Goal: Check status

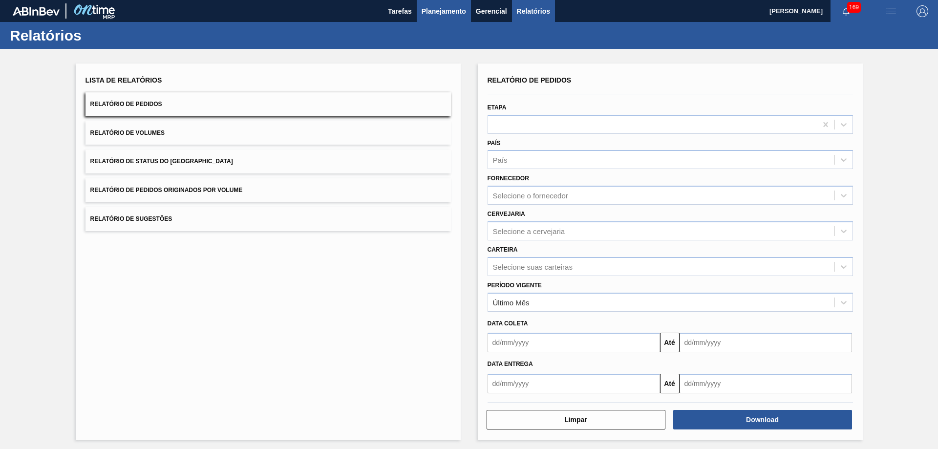
click at [439, 11] on span "Planejamento" at bounding box center [444, 11] width 44 height 12
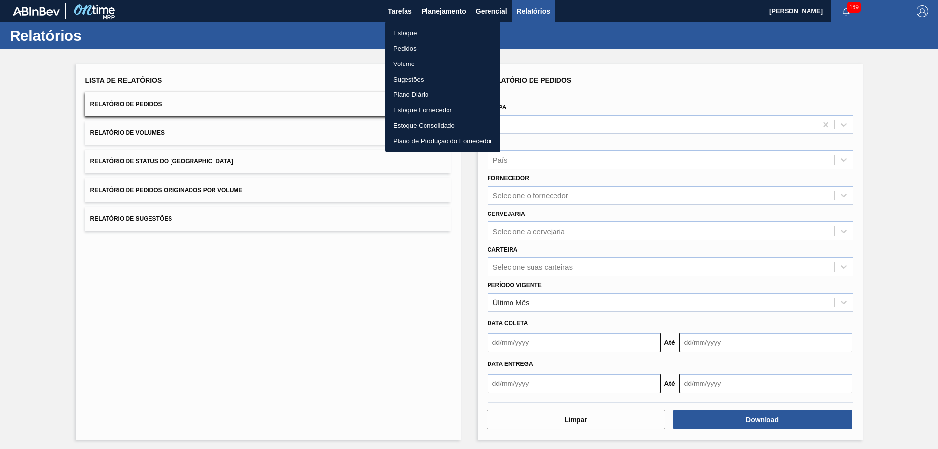
click at [406, 51] on li "Pedidos" at bounding box center [442, 49] width 115 height 16
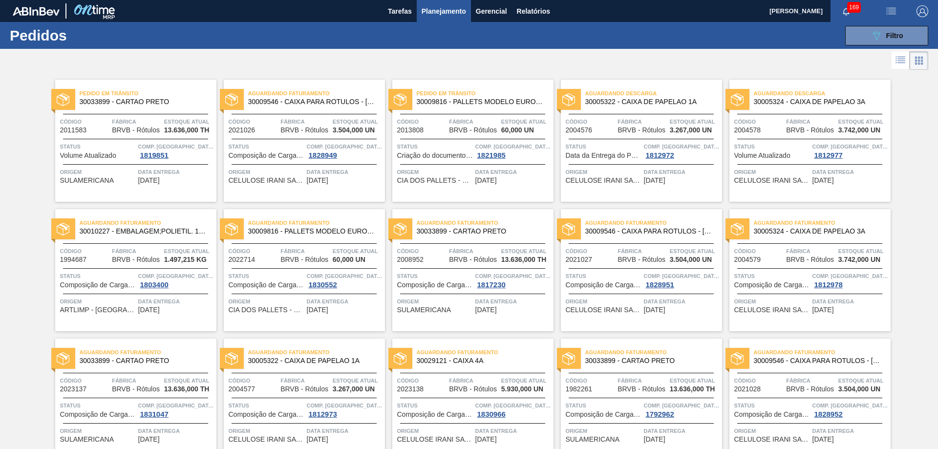
click at [117, 102] on span "30033899 - CARTAO PRETO" at bounding box center [144, 101] width 129 height 7
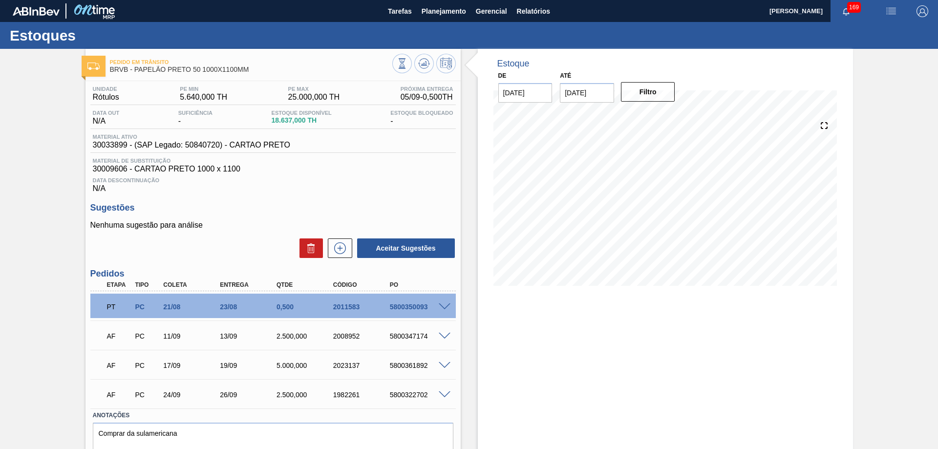
click at [182, 401] on div "AF PC 24/09 26/09 2.500,000 1982261 5800322702" at bounding box center [270, 394] width 339 height 20
click at [179, 367] on div "17/09" at bounding box center [192, 365] width 63 height 8
click at [194, 341] on div "AF PC 11/09 13/09 2.500,000 2008952 5800347174" at bounding box center [270, 335] width 339 height 20
click at [204, 396] on div "24/09" at bounding box center [192, 395] width 63 height 8
click at [189, 366] on div "17/09" at bounding box center [192, 365] width 63 height 8
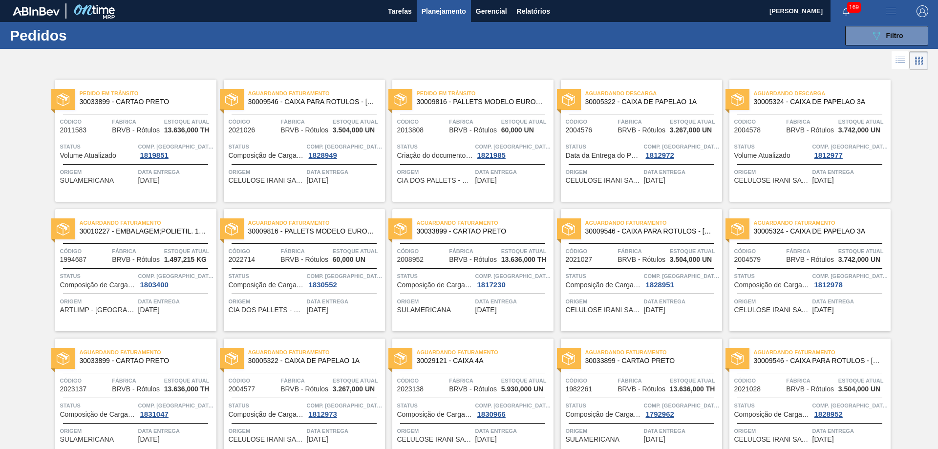
click at [324, 235] on div "Aguardando Faturamento 30009816 - PALLETS MODELO EUROPEO EXPO ([GEOGRAPHIC_DATA…" at bounding box center [304, 227] width 161 height 22
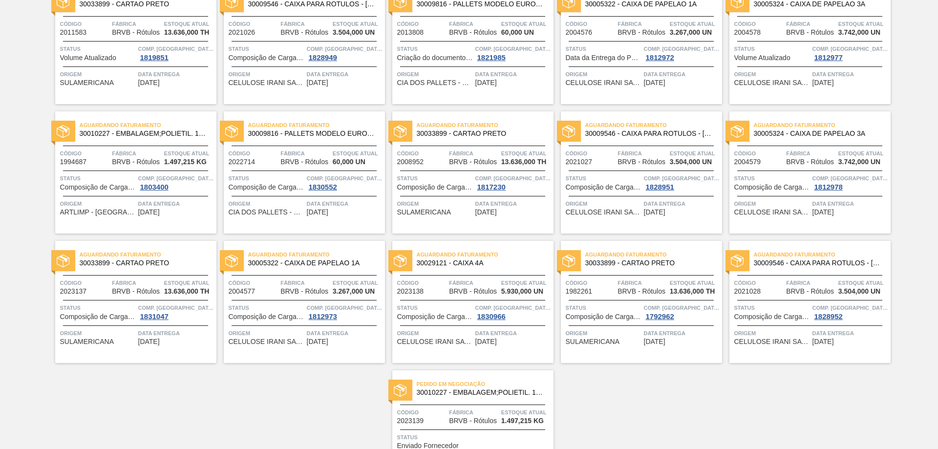
scroll to position [147, 0]
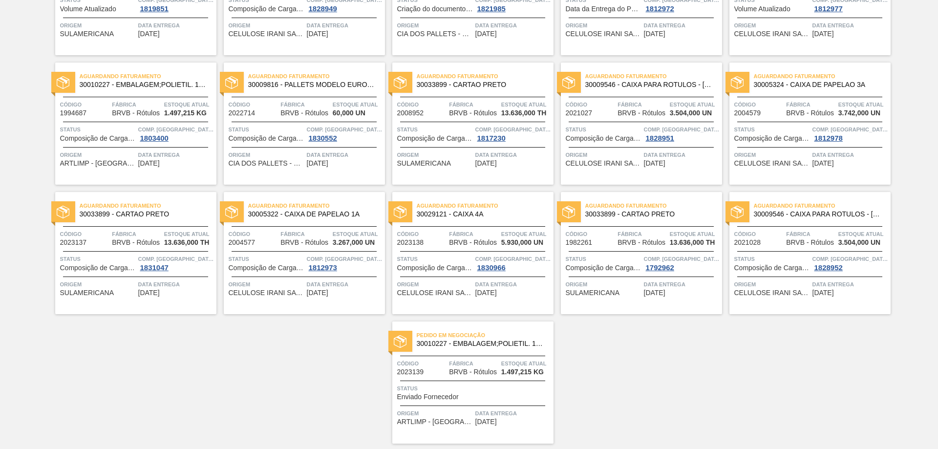
click at [488, 376] on div "Pedido em Negociação 30010227 - EMBALAGEM;POLIETIL. 100X70X006;;07575 RO Código…" at bounding box center [472, 382] width 161 height 122
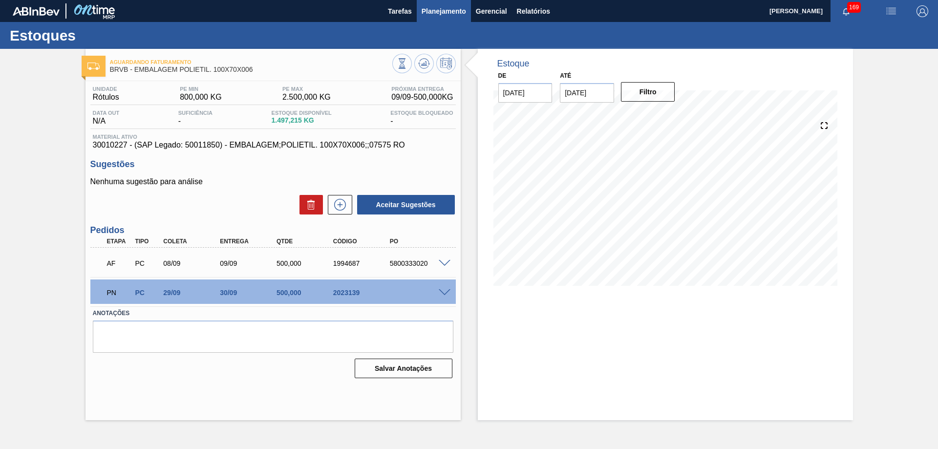
click at [441, 14] on span "Planejamento" at bounding box center [444, 11] width 44 height 12
